Goal: Information Seeking & Learning: Find specific page/section

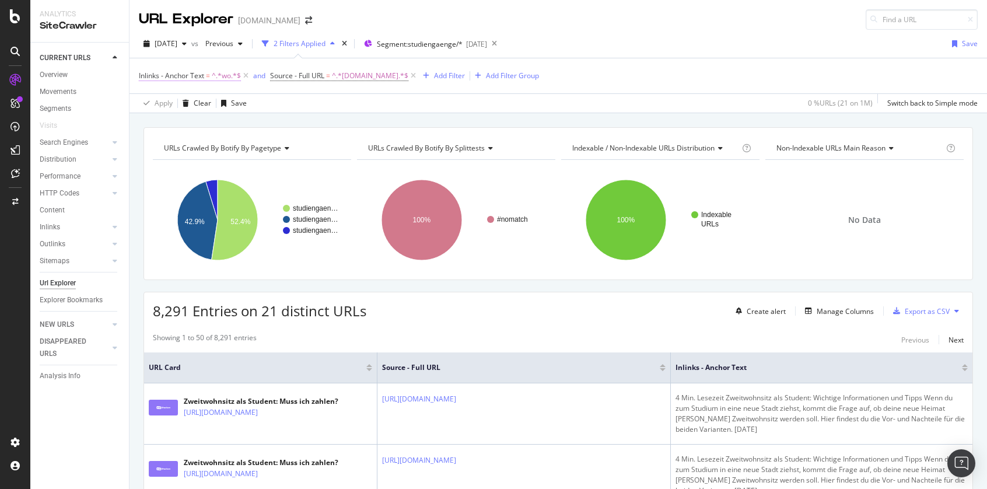
click at [249, 76] on icon at bounding box center [246, 76] width 10 height 12
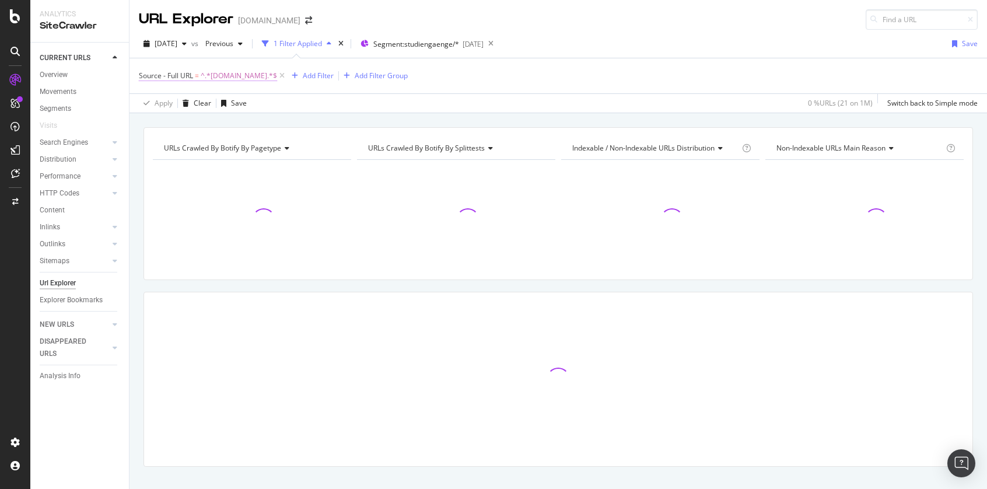
click at [226, 76] on span "^.*[DOMAIN_NAME].*$" at bounding box center [239, 76] width 76 height 16
click at [164, 193] on div "Cancel" at bounding box center [170, 192] width 22 height 10
click at [287, 75] on icon at bounding box center [282, 76] width 10 height 12
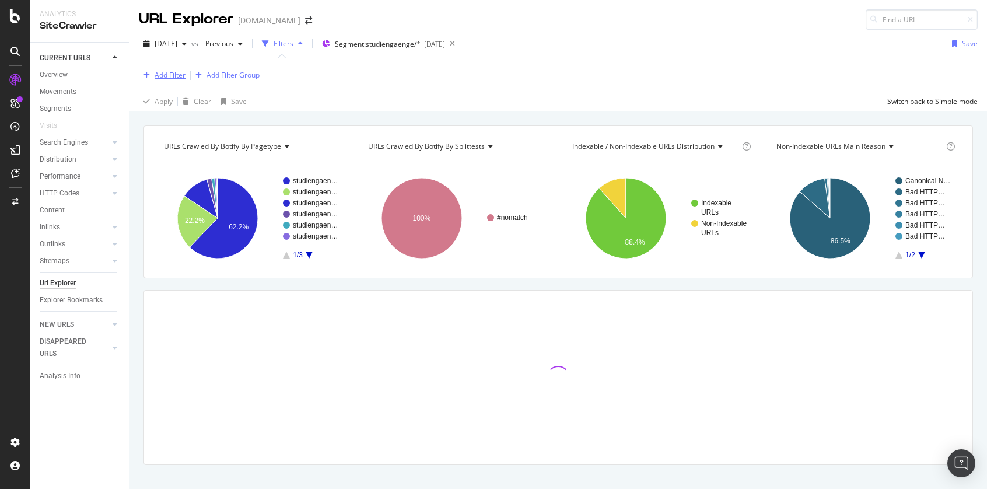
click at [172, 76] on div "Add Filter" at bounding box center [170, 75] width 31 height 10
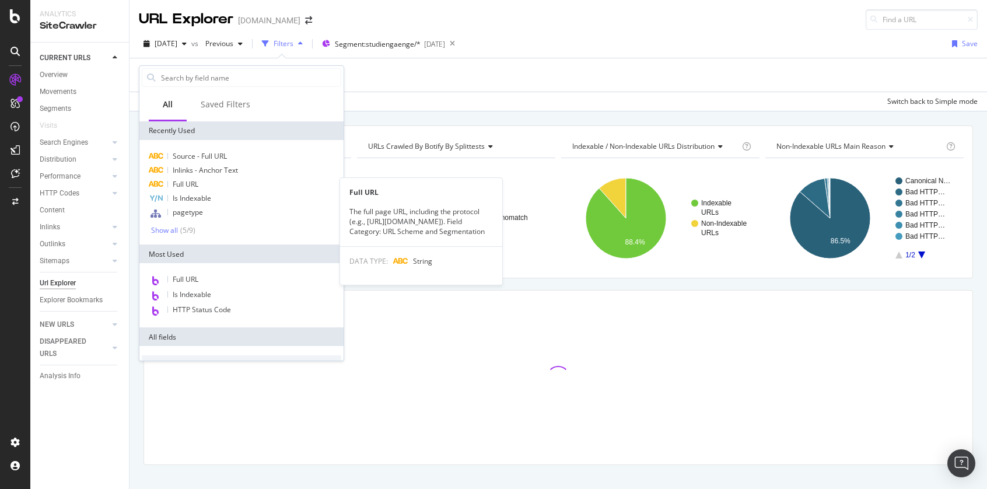
click at [206, 184] on div "Full URL" at bounding box center [242, 184] width 200 height 14
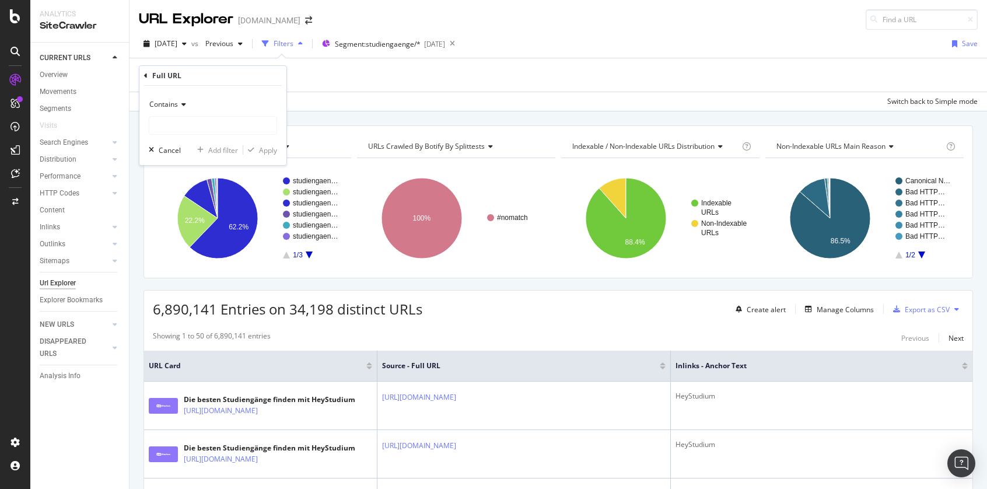
click at [179, 106] on icon at bounding box center [182, 104] width 8 height 7
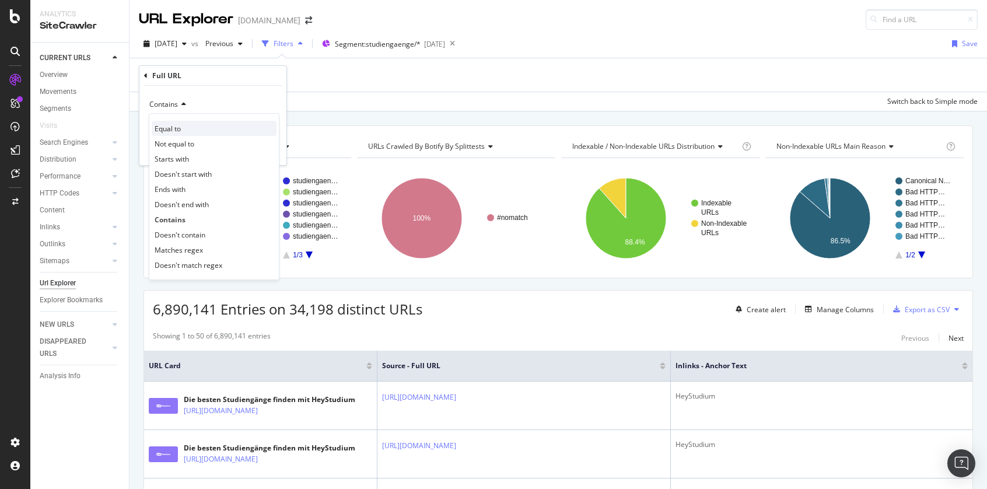
click at [186, 128] on div "Equal to" at bounding box center [214, 128] width 125 height 15
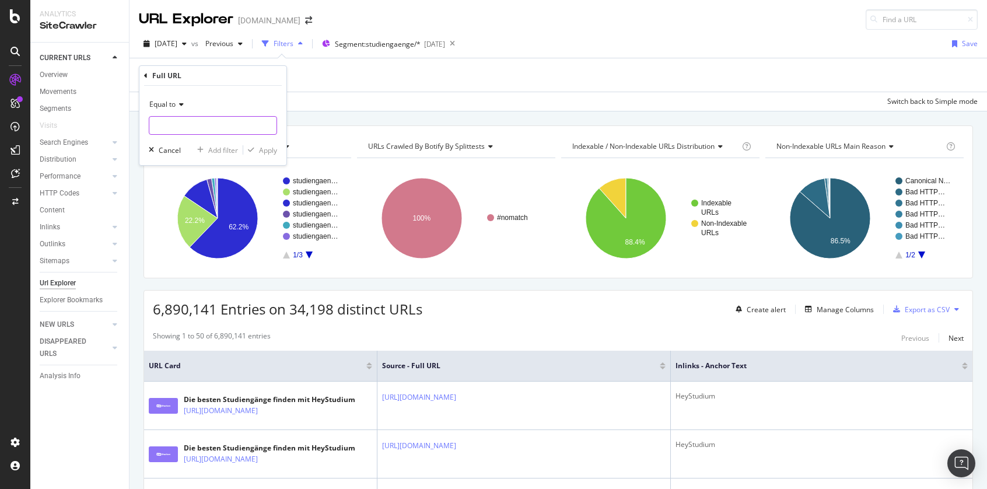
click at [211, 127] on input "text" at bounding box center [212, 125] width 127 height 19
paste input "[URL][DOMAIN_NAME])"
type input "[URL][DOMAIN_NAME])"
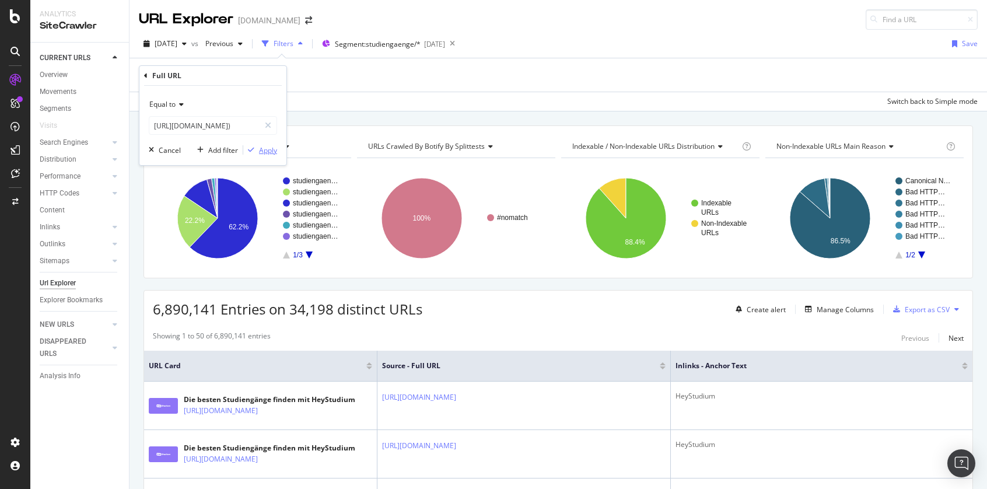
click at [266, 146] on div "Apply" at bounding box center [268, 150] width 18 height 10
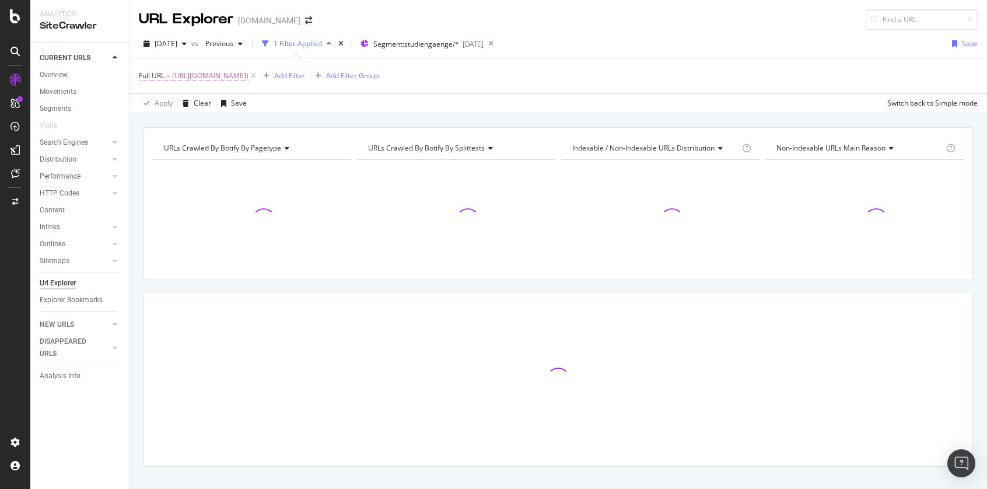
click at [249, 78] on span "[URL][DOMAIN_NAME])" at bounding box center [210, 76] width 76 height 16
drag, startPoint x: 223, startPoint y: 122, endPoint x: 232, endPoint y: 123, distance: 8.8
click at [223, 122] on input "[URL][DOMAIN_NAME])" at bounding box center [204, 124] width 110 height 19
click at [251, 126] on input "[URL][DOMAIN_NAME])" at bounding box center [204, 124] width 110 height 19
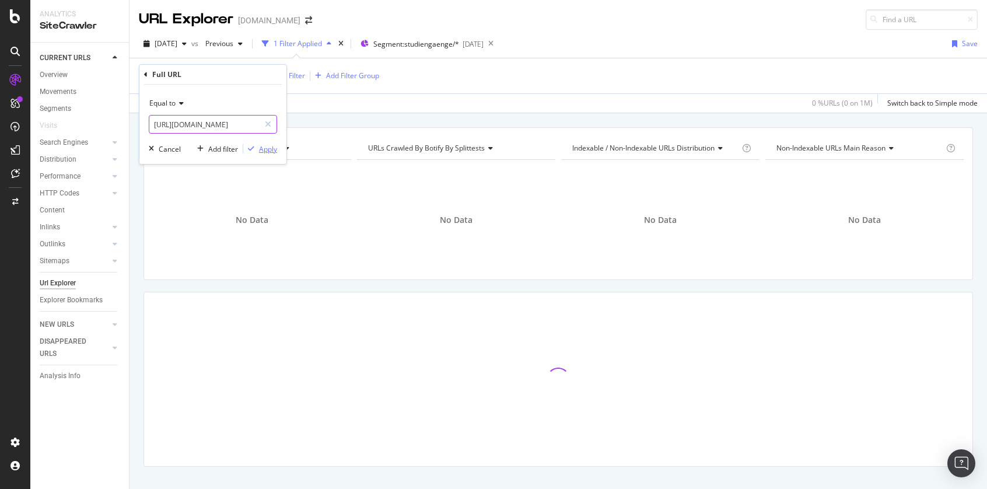
type input "[URL][DOMAIN_NAME]"
click at [259, 148] on div "Apply" at bounding box center [268, 149] width 18 height 10
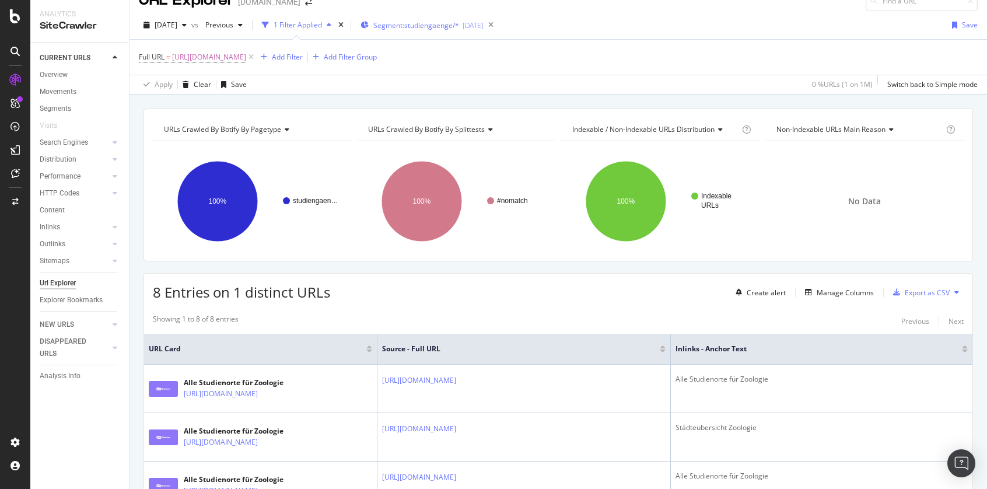
click at [460, 19] on div "Segment: studiengaenge/* [DATE]" at bounding box center [422, 25] width 123 height 18
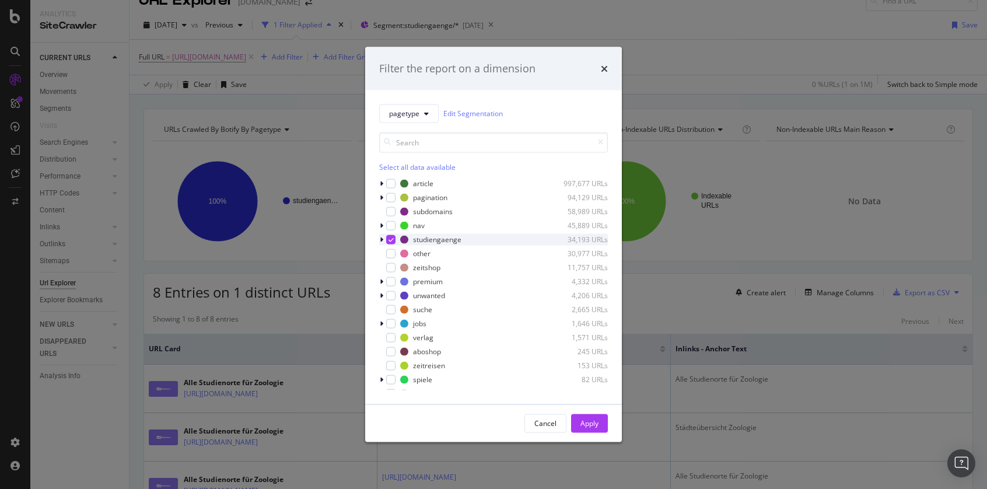
click at [380, 240] on icon "modal" at bounding box center [382, 239] width 4 height 7
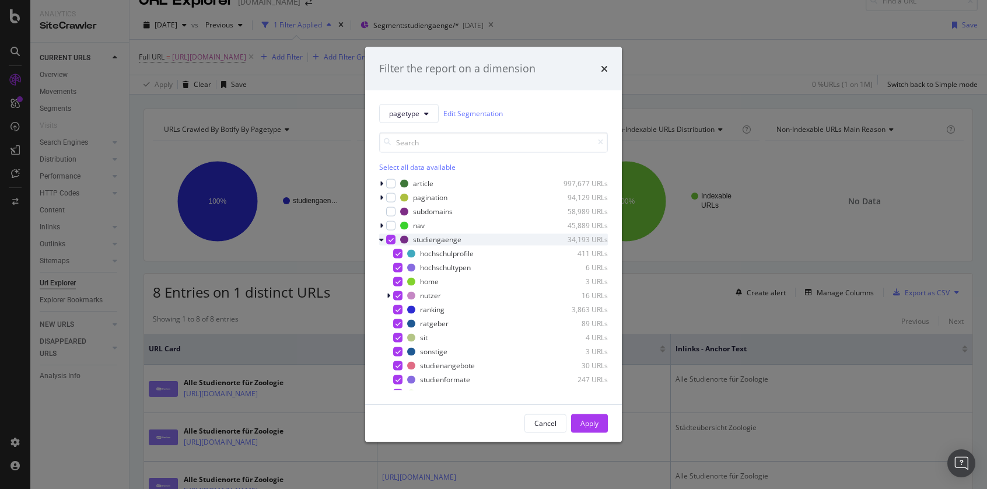
click at [388, 239] on div "modal" at bounding box center [390, 239] width 9 height 9
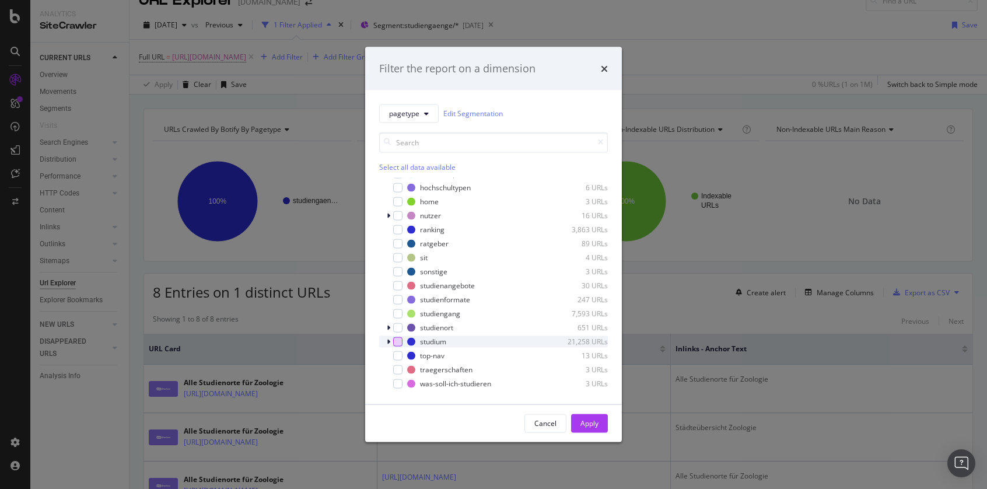
scroll to position [82, 0]
click at [388, 340] on icon "modal" at bounding box center [389, 339] width 4 height 7
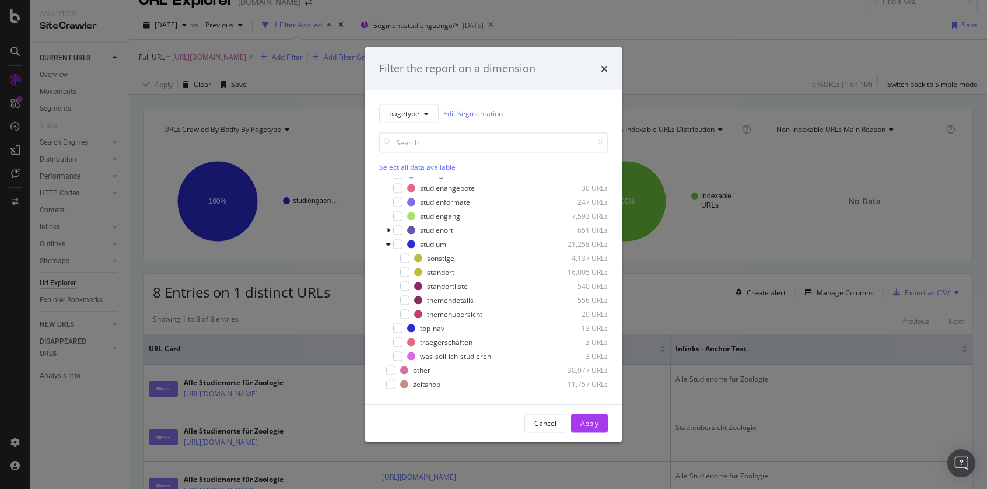
scroll to position [179, 0]
click at [406, 288] on div "modal" at bounding box center [404, 284] width 9 height 9
click at [596, 422] on div "Apply" at bounding box center [590, 423] width 18 height 10
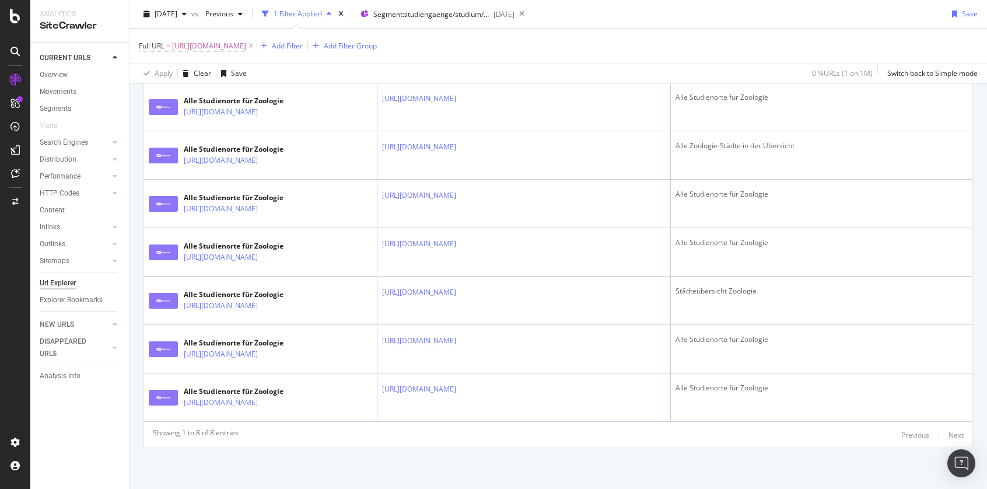
scroll to position [463, 0]
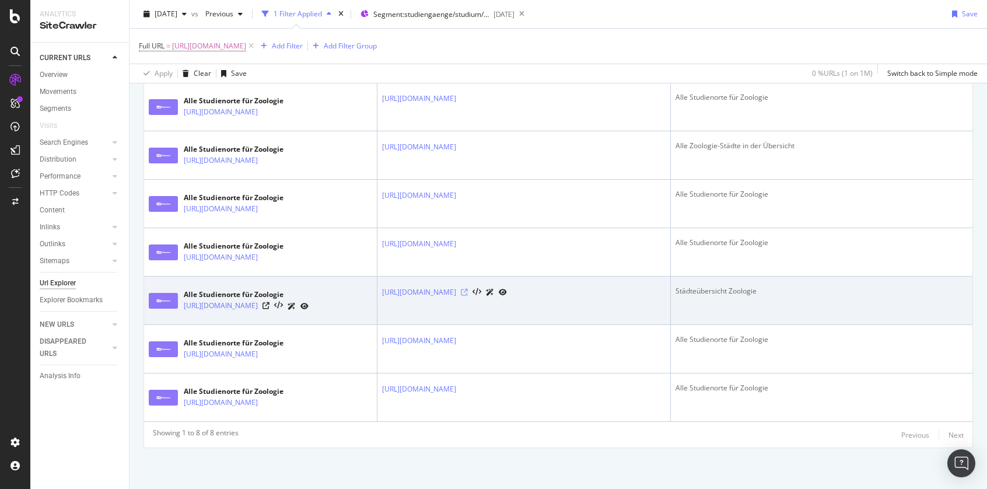
click at [587, 277] on td "[URL][DOMAIN_NAME]" at bounding box center [525, 301] width 294 height 48
click at [468, 289] on icon at bounding box center [464, 292] width 7 height 7
